Goal: Register for event/course

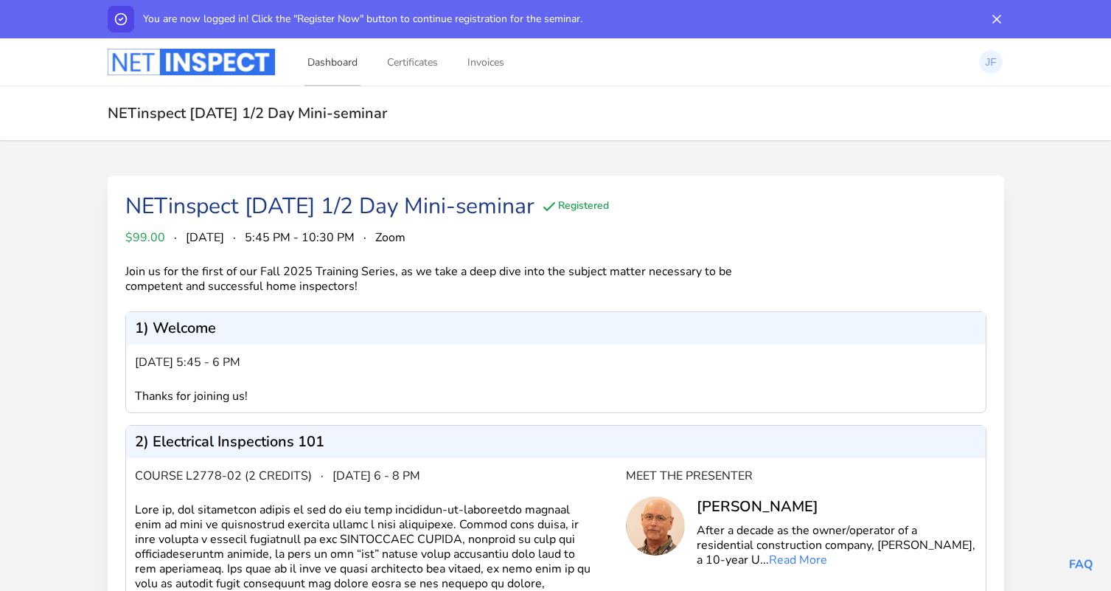
click at [339, 57] on link "Dashboard" at bounding box center [332, 62] width 56 height 49
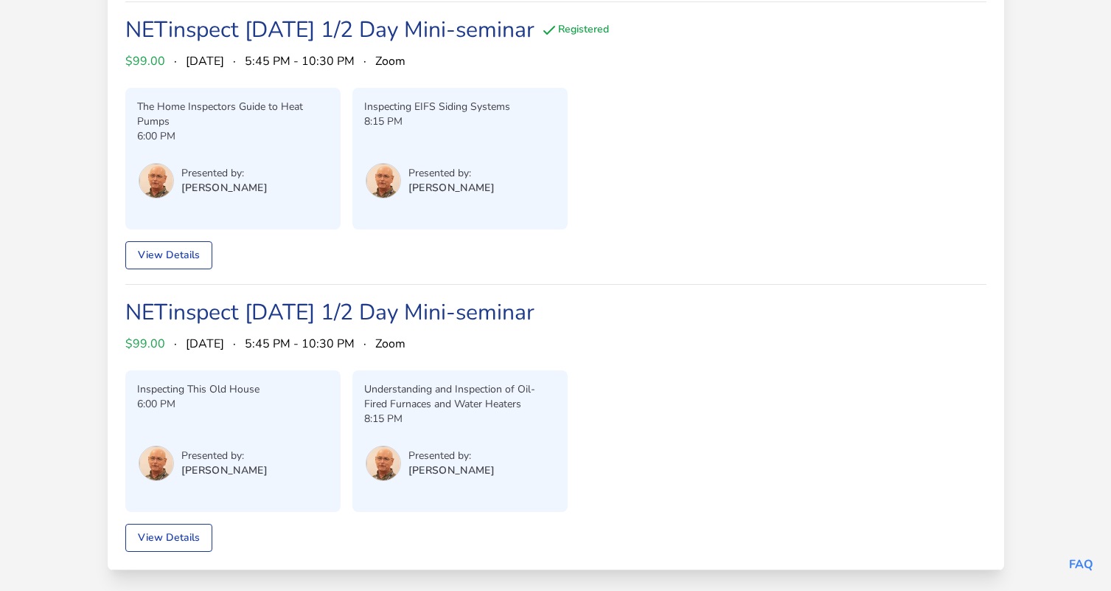
scroll to position [172, 0]
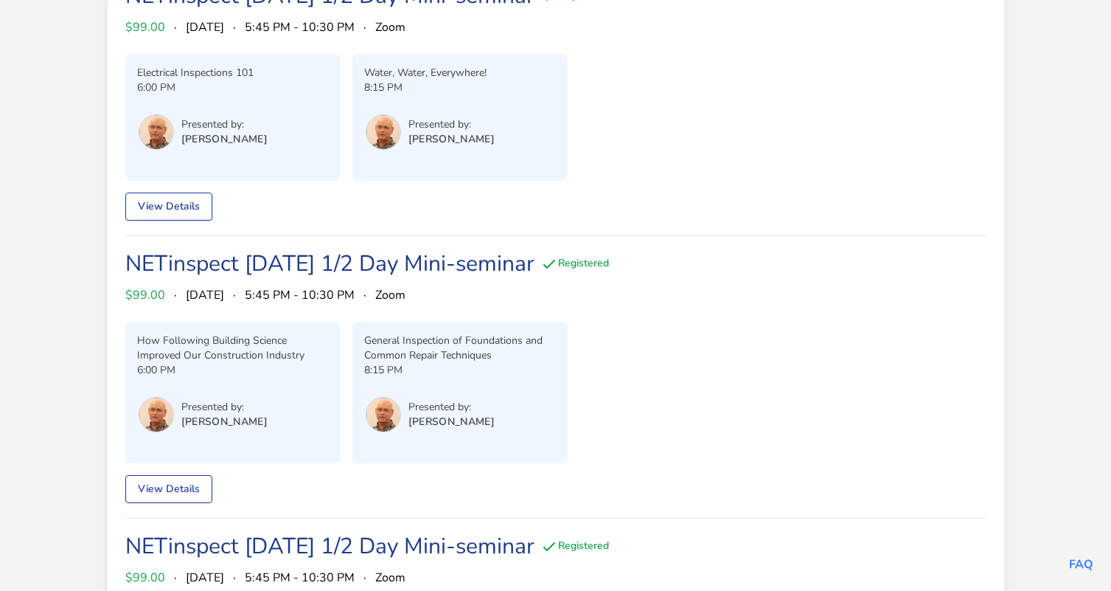
click at [181, 206] on link "View Details" at bounding box center [168, 206] width 87 height 28
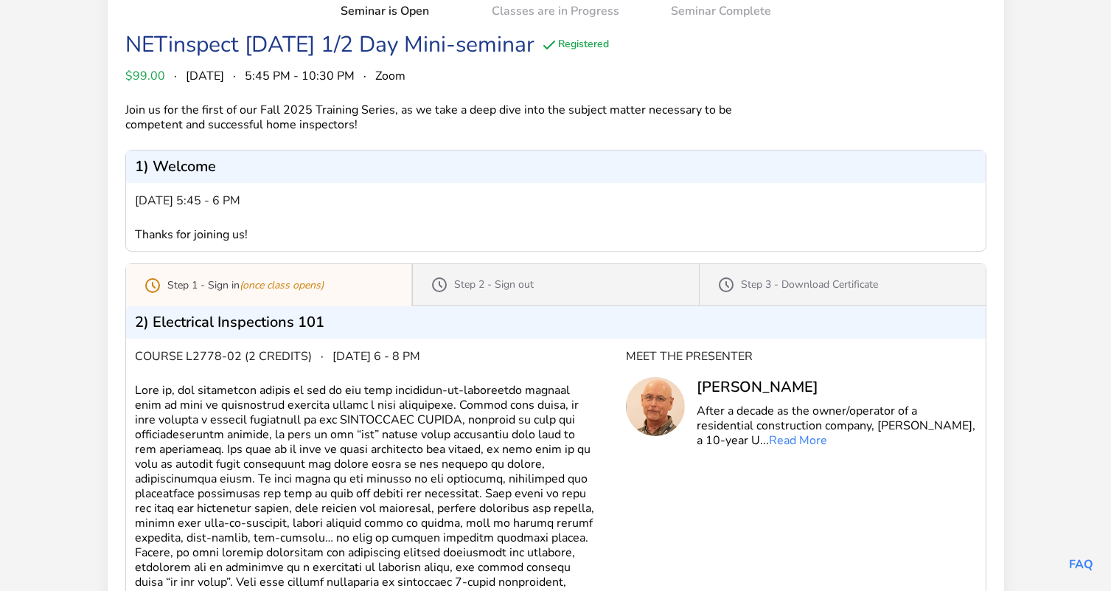
scroll to position [174, 0]
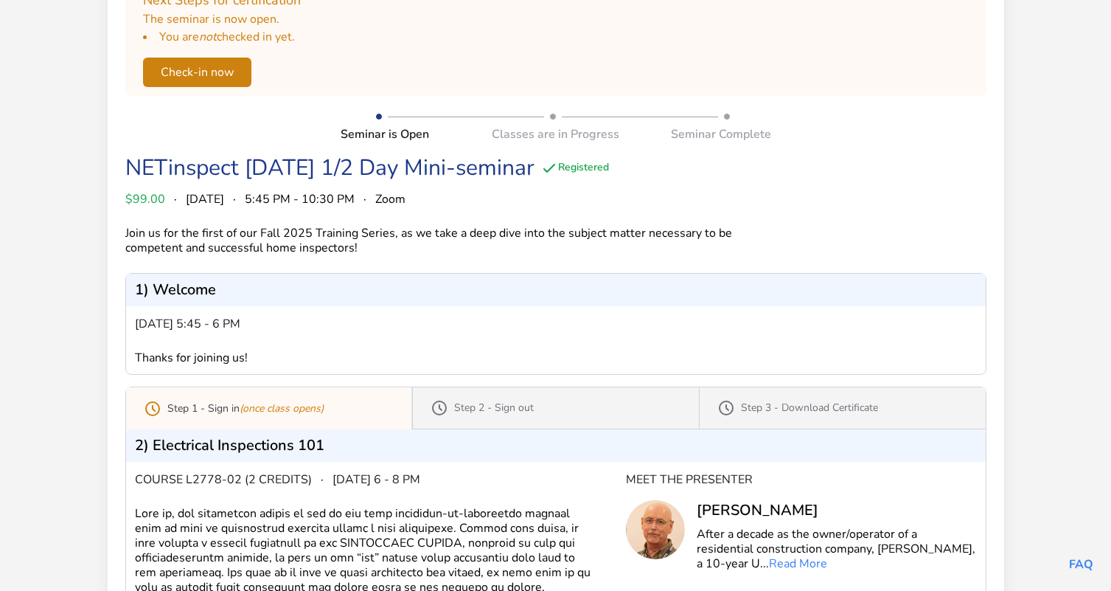
click at [193, 408] on p "Step 1 - Sign in (once class opens)" at bounding box center [245, 408] width 156 height 15
click at [178, 408] on p "Step 1 - Sign in (once class opens)" at bounding box center [245, 408] width 156 height 15
click at [177, 408] on p "Step 1 - Sign in (once class opens)" at bounding box center [245, 408] width 156 height 15
click at [281, 405] on icon "(once class opens)" at bounding box center [282, 408] width 84 height 14
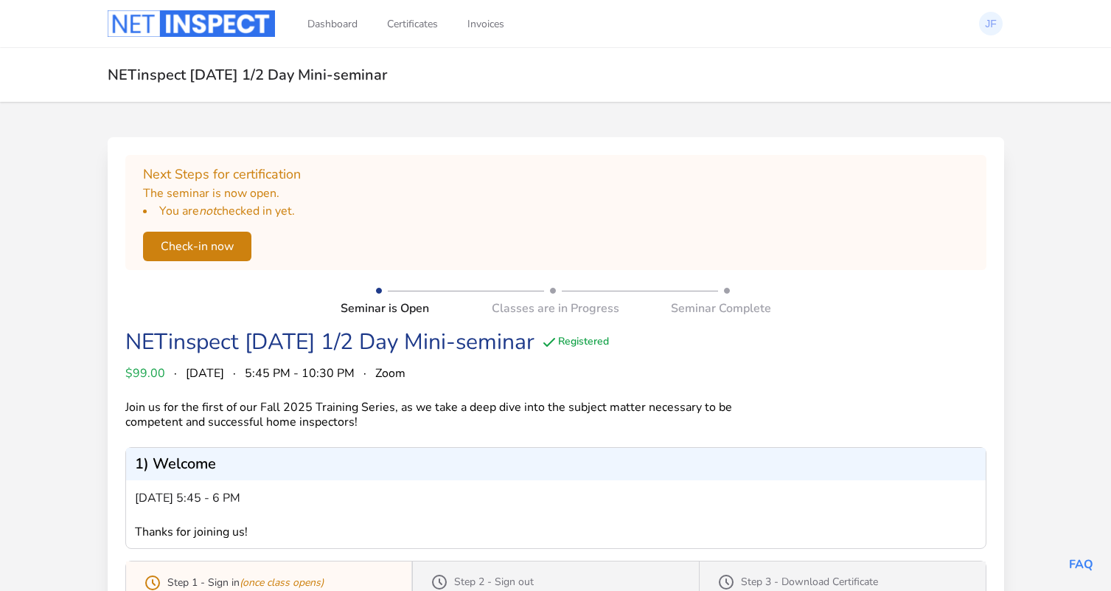
click at [195, 254] on button "Check-in now" at bounding box center [197, 246] width 108 height 29
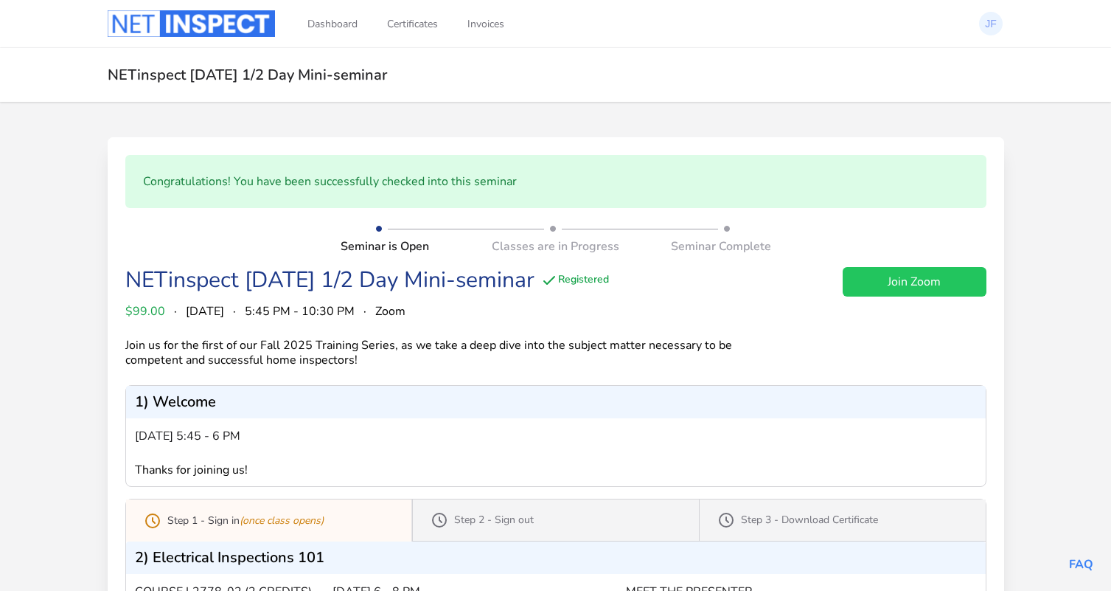
click at [878, 284] on link "Join Zoom" at bounding box center [915, 281] width 144 height 29
